Goal: Check status

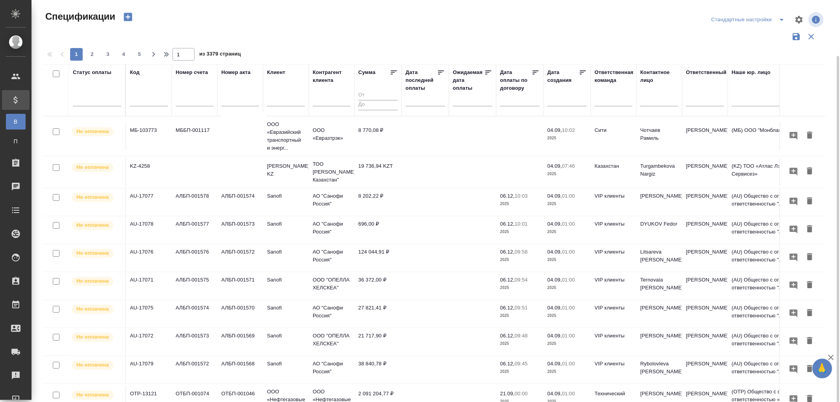
scroll to position [29, 0]
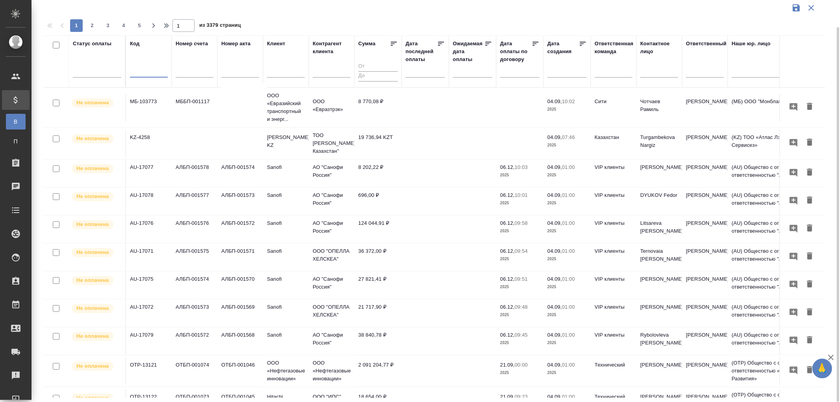
click at [134, 73] on input "text" at bounding box center [149, 72] width 38 height 10
paste input "МБ-103569"
type input "МБ-103569"
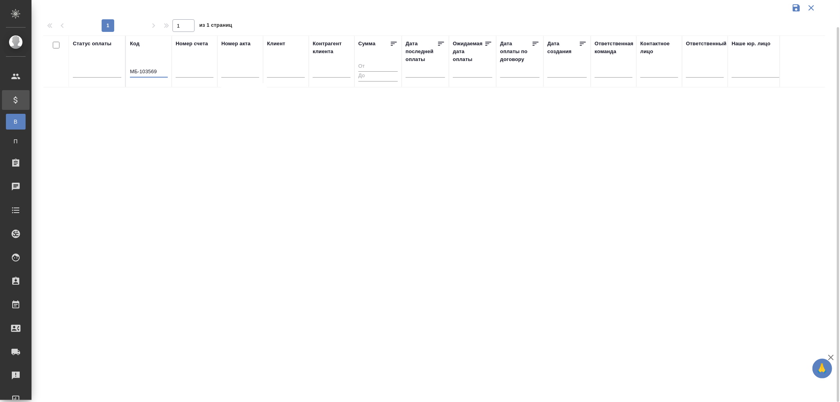
scroll to position [0, 0]
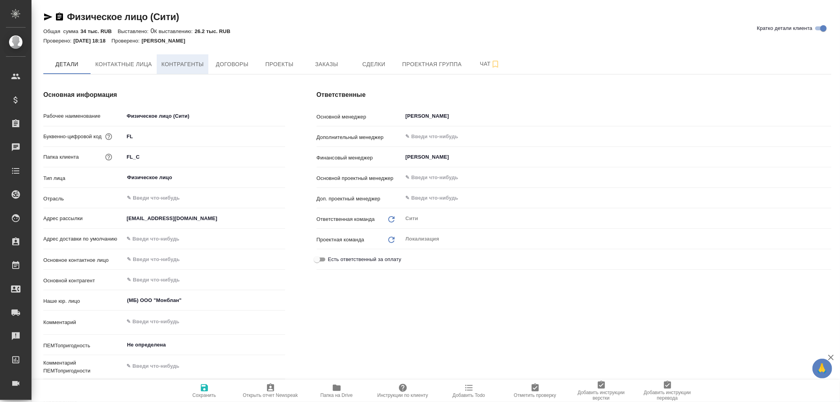
click at [180, 65] on span "Контрагенты" at bounding box center [182, 64] width 43 height 10
